Goal: Task Accomplishment & Management: Use online tool/utility

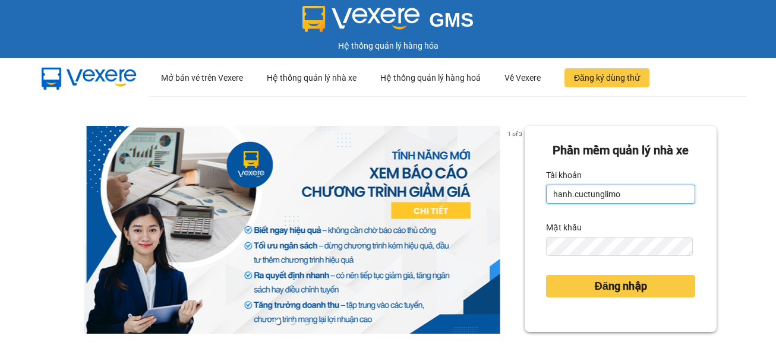
drag, startPoint x: 564, startPoint y: 192, endPoint x: 483, endPoint y: 192, distance: 80.8
click at [483, 192] on div "1 of 3 Phần mềm quản lý nhà xe Tài khoản hanh.cuctunglimo Mật khẩu Đăng nhập" at bounding box center [388, 264] width 776 height 336
click at [565, 194] on input "hanh.cuctunglimo" at bounding box center [620, 194] width 149 height 19
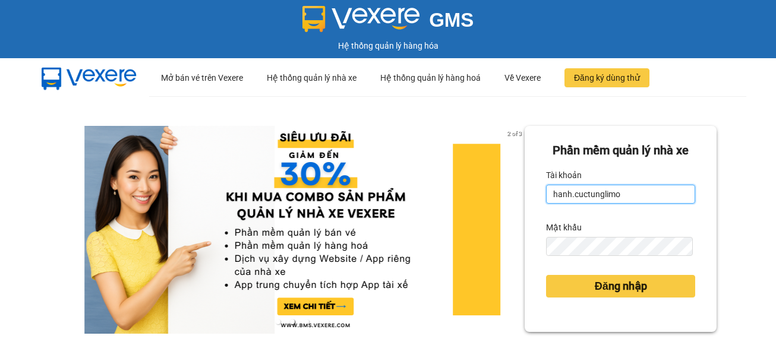
drag, startPoint x: 565, startPoint y: 194, endPoint x: 538, endPoint y: 194, distance: 27.3
click at [538, 194] on div "Phần mềm quản lý nhà xe Tài khoản hanh.cuctunglimo Mật khẩu Đăng nhập" at bounding box center [621, 229] width 192 height 206
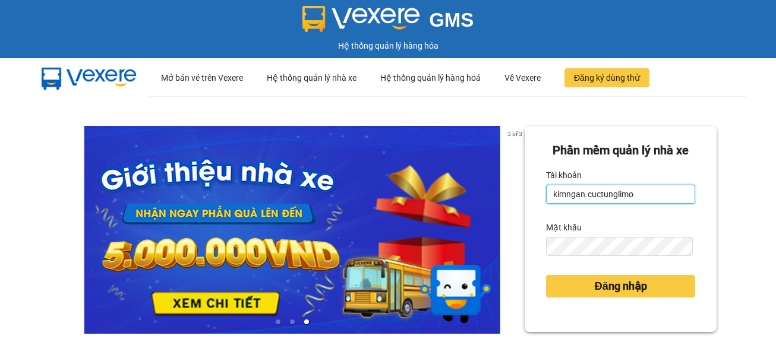
type input "kimngan.cuctunglimo"
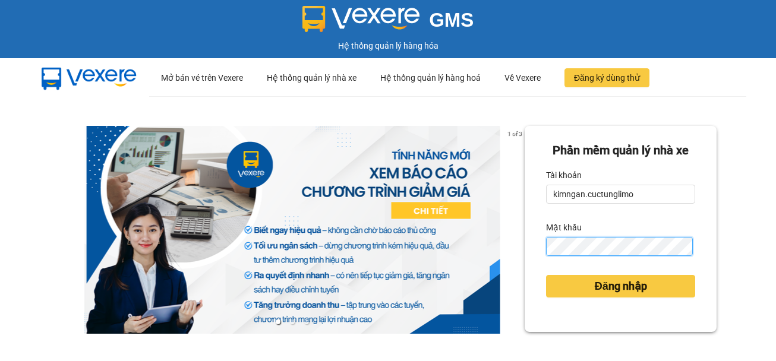
click at [546, 275] on button "Đăng nhập" at bounding box center [620, 286] width 149 height 23
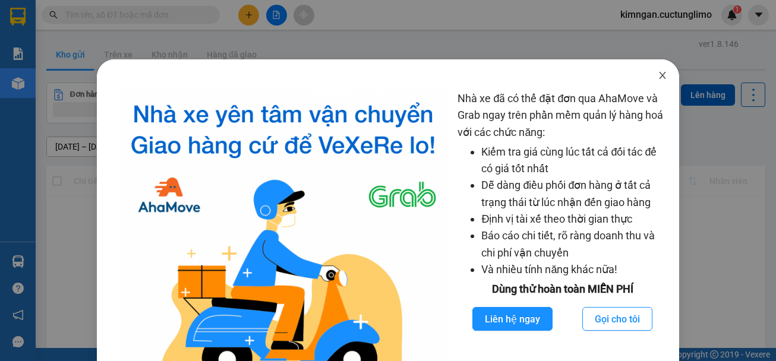
click at [658, 72] on icon "close" at bounding box center [663, 76] width 10 height 10
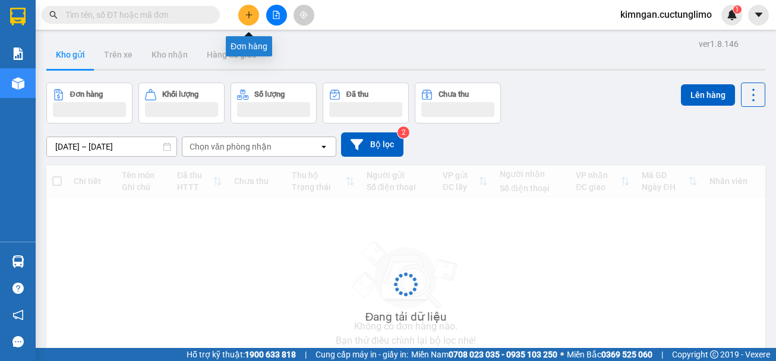
click at [250, 13] on icon "plus" at bounding box center [249, 15] width 8 height 8
